Goal: Navigation & Orientation: Find specific page/section

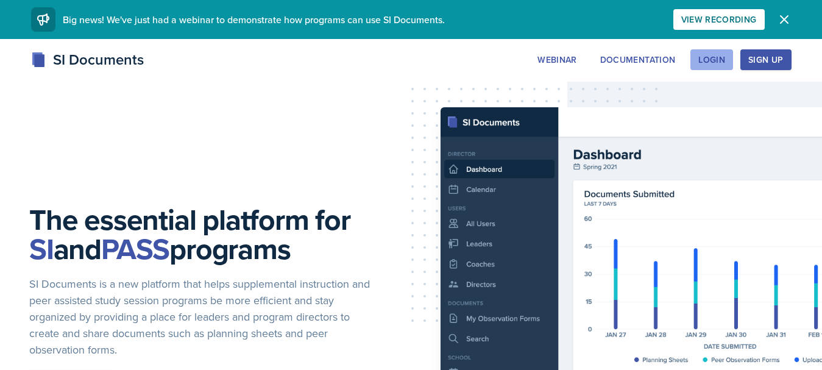
click at [727, 58] on button "Login" at bounding box center [711, 59] width 43 height 21
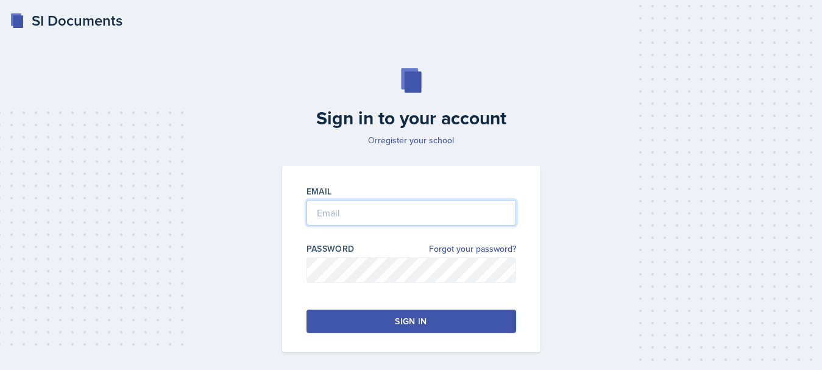
type input "[EMAIL_ADDRESS][DOMAIN_NAME]"
click at [366, 317] on button "Sign in" at bounding box center [411, 320] width 210 height 23
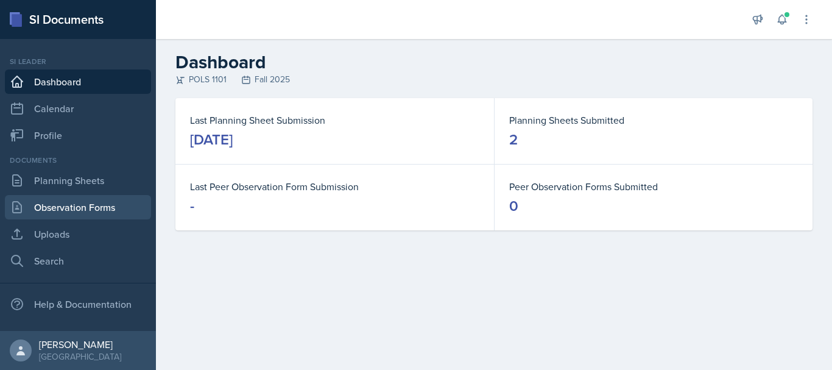
click at [97, 208] on link "Observation Forms" at bounding box center [78, 207] width 146 height 24
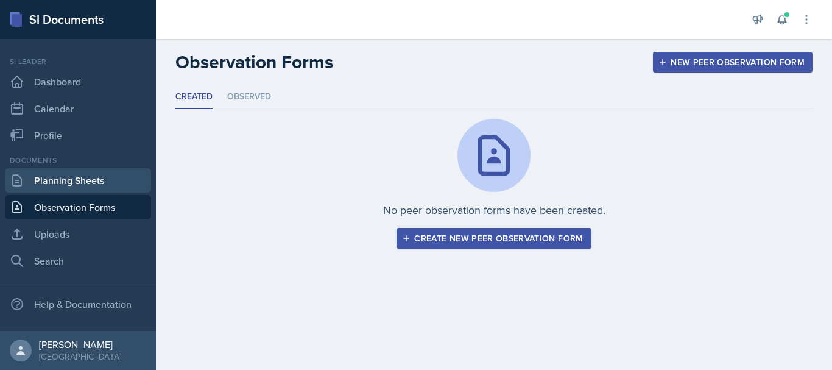
click at [101, 184] on link "Planning Sheets" at bounding box center [78, 180] width 146 height 24
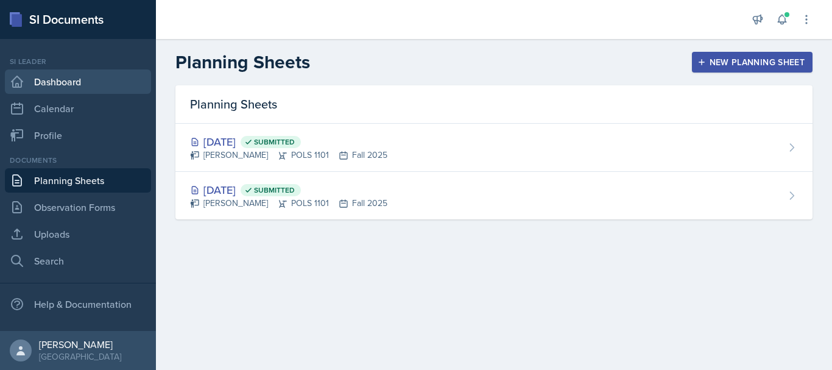
click at [99, 82] on link "Dashboard" at bounding box center [78, 81] width 146 height 24
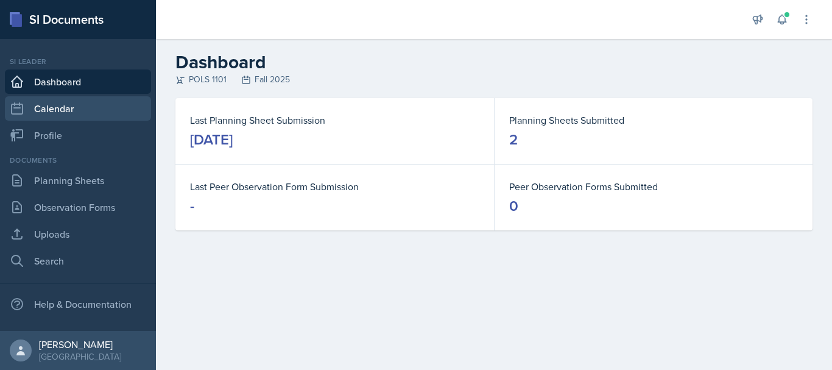
click at [92, 104] on link "Calendar" at bounding box center [78, 108] width 146 height 24
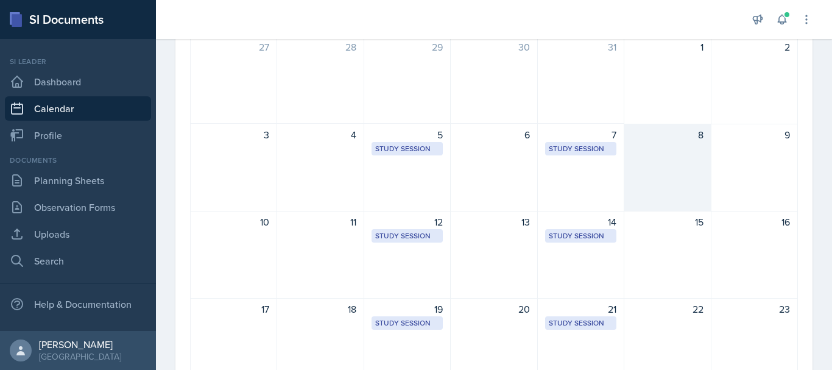
scroll to position [116, 0]
